Goal: Information Seeking & Learning: Learn about a topic

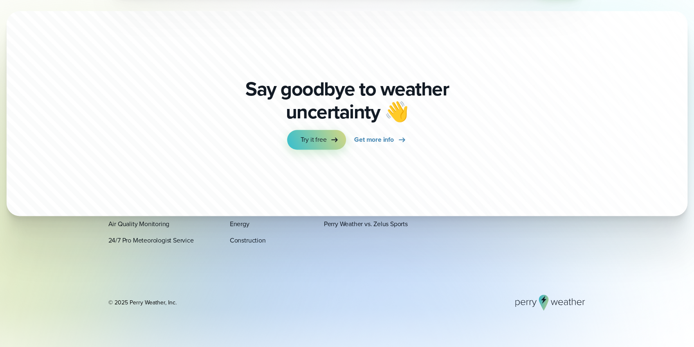
scroll to position [2727, 0]
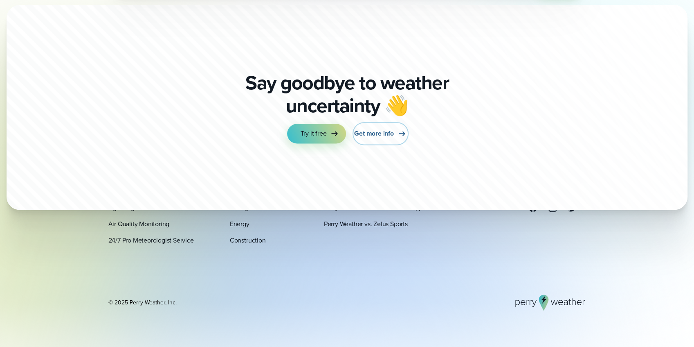
click at [378, 133] on span "Get more info" at bounding box center [373, 133] width 39 height 10
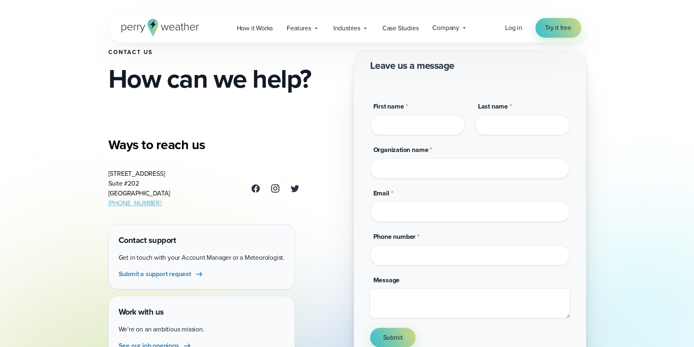
scroll to position [27, 0]
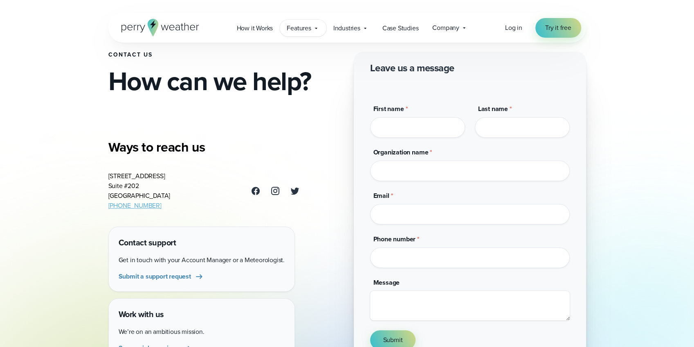
click at [303, 28] on span "Features" at bounding box center [299, 28] width 24 height 10
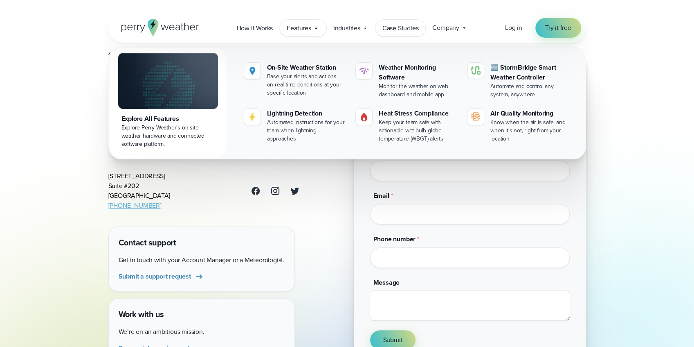
click at [415, 29] on span "Case Studies" at bounding box center [401, 28] width 36 height 10
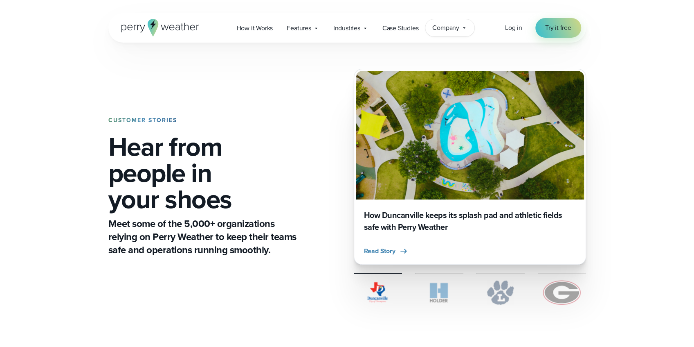
click at [451, 31] on span "Company" at bounding box center [445, 28] width 27 height 10
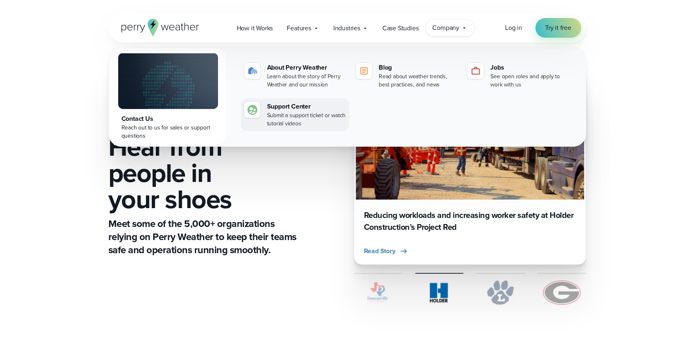
click at [282, 107] on div "Support Center" at bounding box center [306, 106] width 79 height 10
